Goal: Task Accomplishment & Management: Use online tool/utility

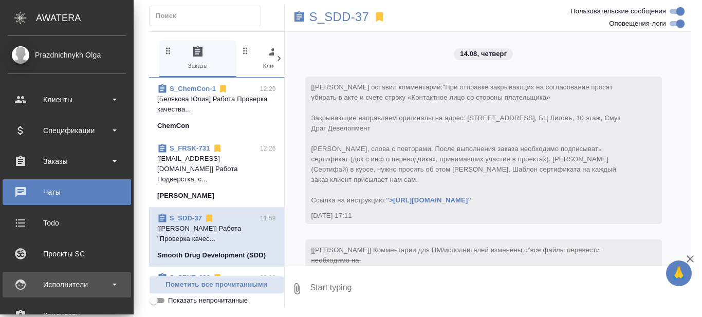
click at [113, 277] on div "Исполнители" at bounding box center [67, 284] width 118 height 15
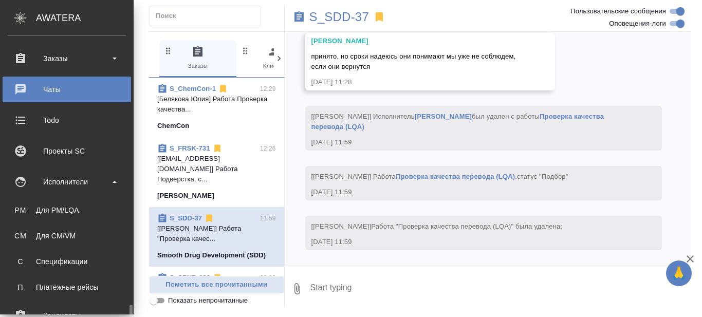
scroll to position [257, 0]
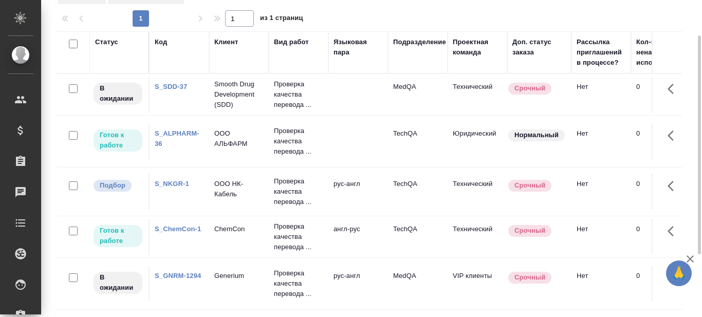
click at [186, 133] on link "S_ALPHARM-36" at bounding box center [177, 139] width 45 height 18
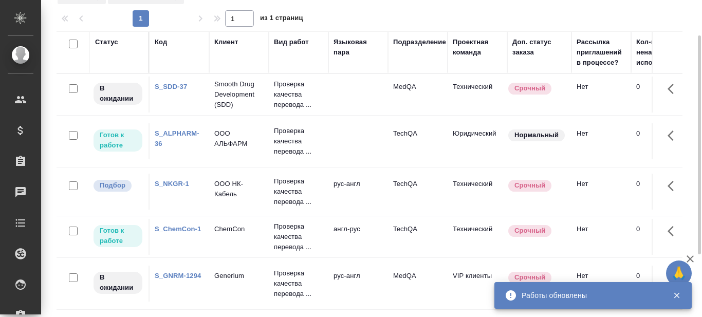
click at [180, 86] on link "S_SDD-37" at bounding box center [171, 87] width 32 height 8
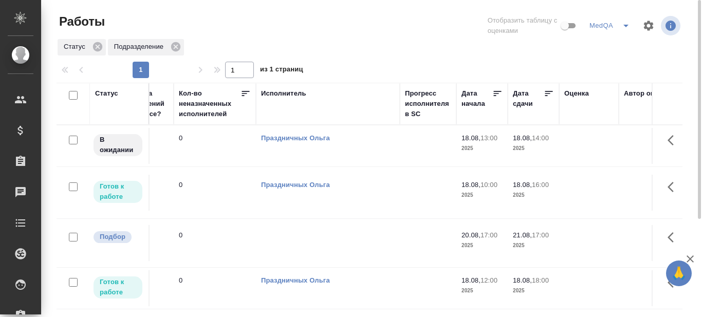
scroll to position [0, 458]
click at [546, 95] on icon at bounding box center [548, 93] width 10 height 10
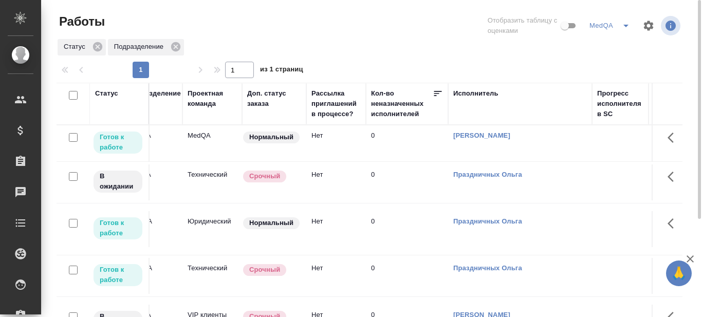
scroll to position [0, 265]
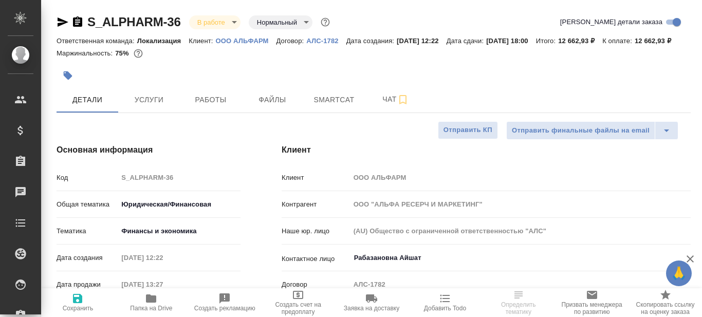
select select "RU"
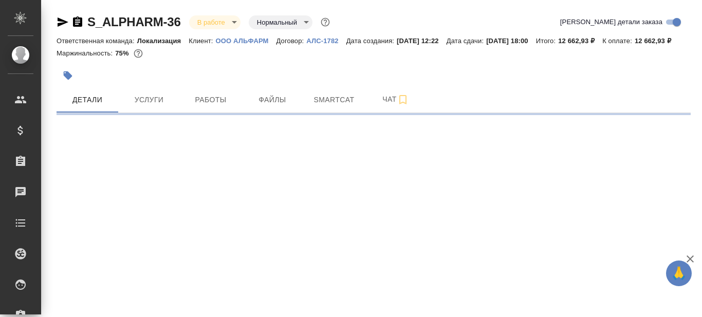
select select "RU"
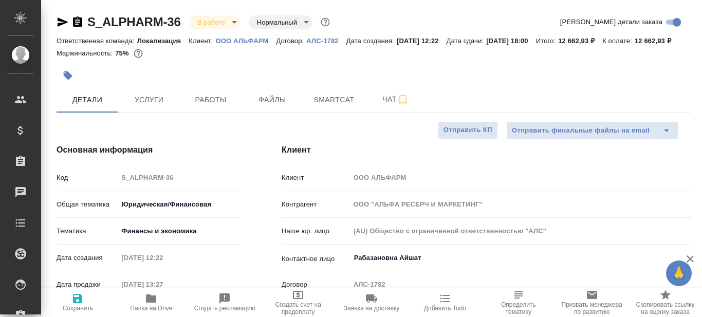
type textarea "x"
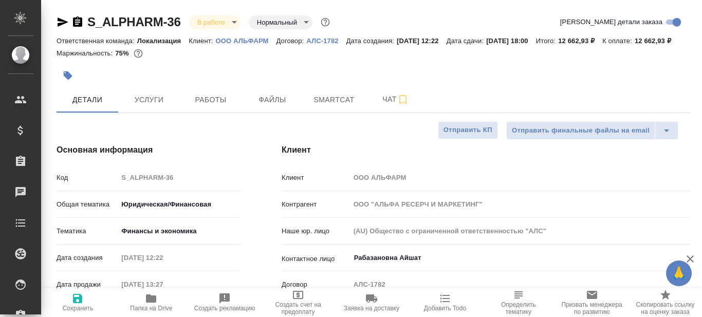
type textarea "x"
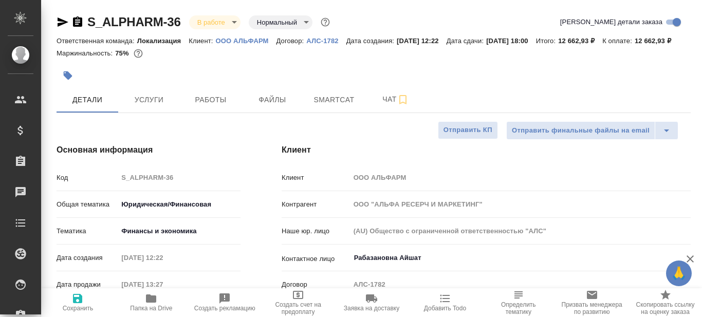
type textarea "x"
click at [224, 106] on span "Работы" at bounding box center [210, 100] width 49 height 13
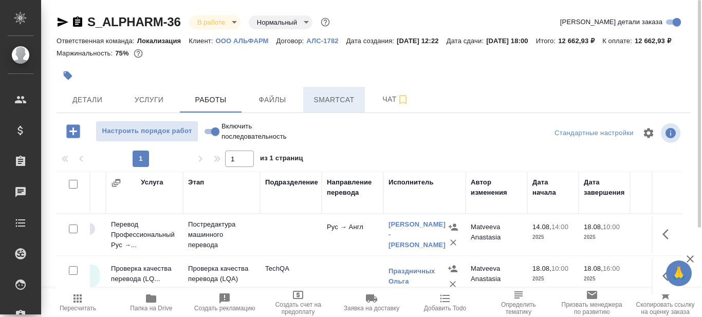
click at [324, 106] on span "Smartcat" at bounding box center [333, 100] width 49 height 13
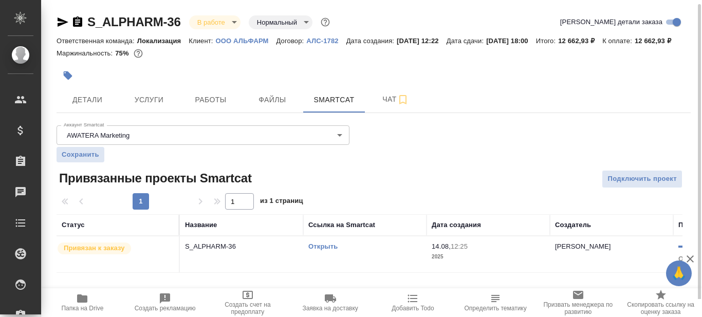
scroll to position [2, 0]
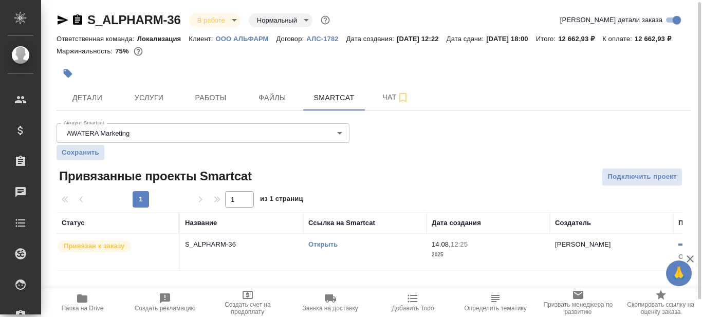
click at [320, 248] on link "Открыть" at bounding box center [322, 245] width 29 height 8
click at [320, 250] on div "Открыть" at bounding box center [364, 244] width 113 height 10
click at [330, 248] on link "Открыть" at bounding box center [322, 245] width 29 height 8
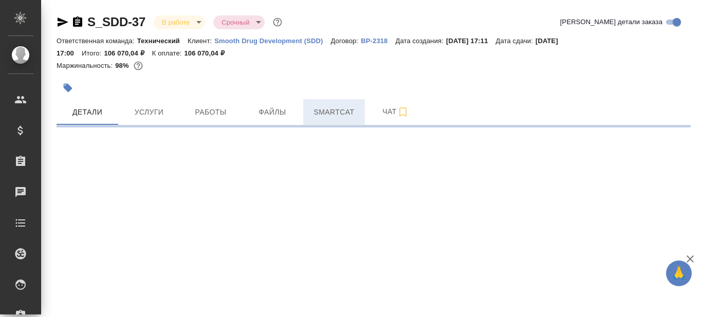
select select "RU"
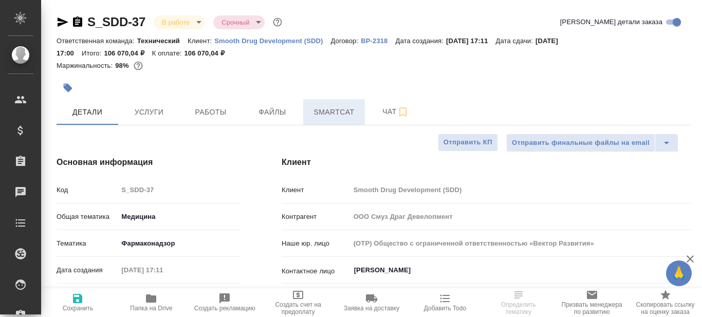
type textarea "x"
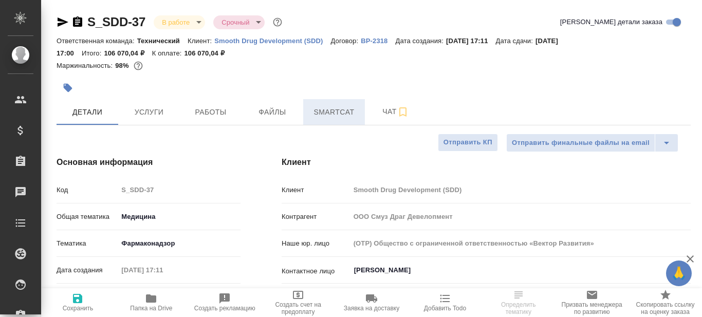
type textarea "x"
click at [329, 110] on span "Smartcat" at bounding box center [333, 112] width 49 height 13
type textarea "x"
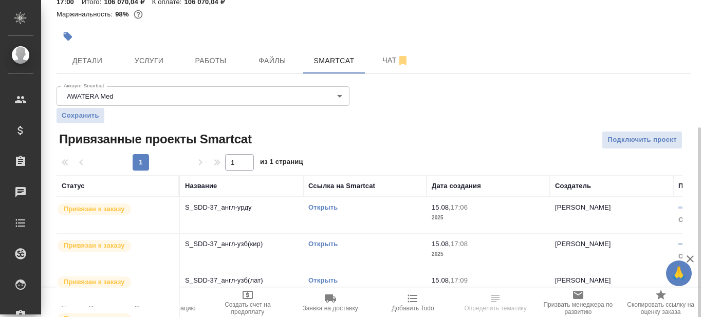
scroll to position [112, 0]
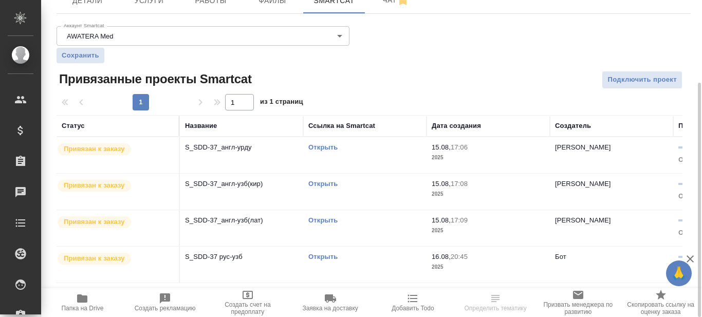
click at [328, 149] on link "Открыть" at bounding box center [322, 147] width 29 height 8
